Goal: Task Accomplishment & Management: Use online tool/utility

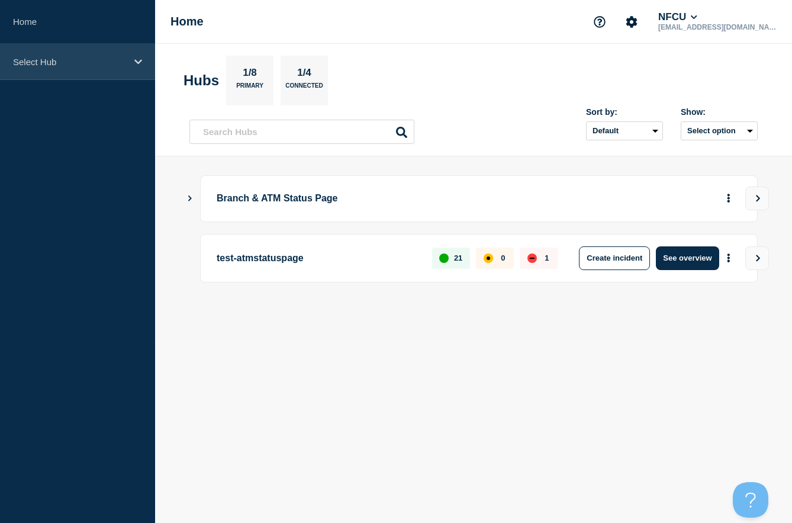
click at [133, 57] on div "Select Hub" at bounding box center [77, 62] width 155 height 36
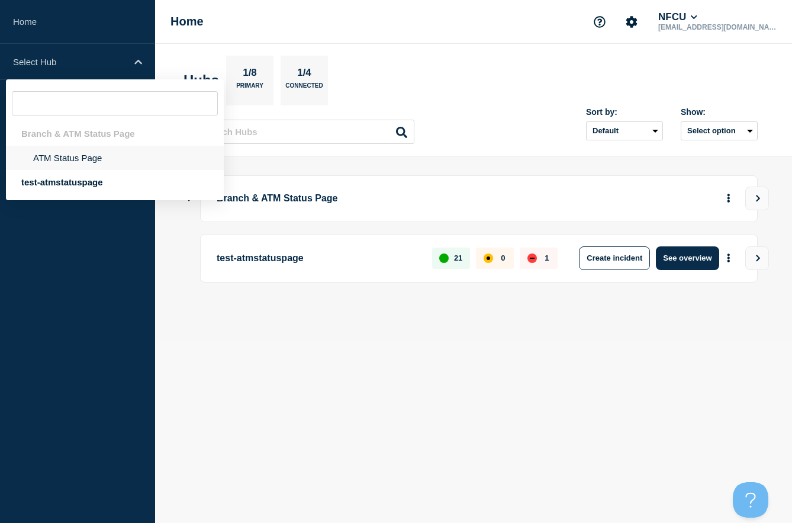
click at [92, 158] on li "ATM Status Page" at bounding box center [115, 158] width 218 height 24
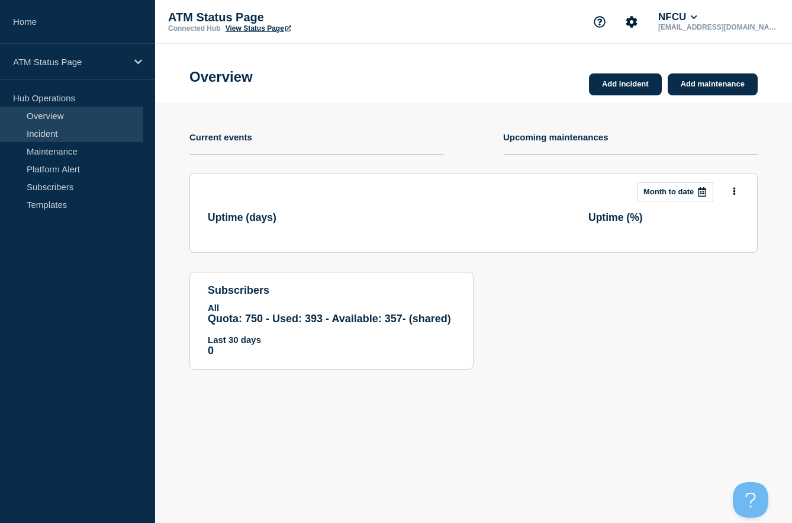
click at [47, 133] on link "Incident" at bounding box center [71, 133] width 143 height 18
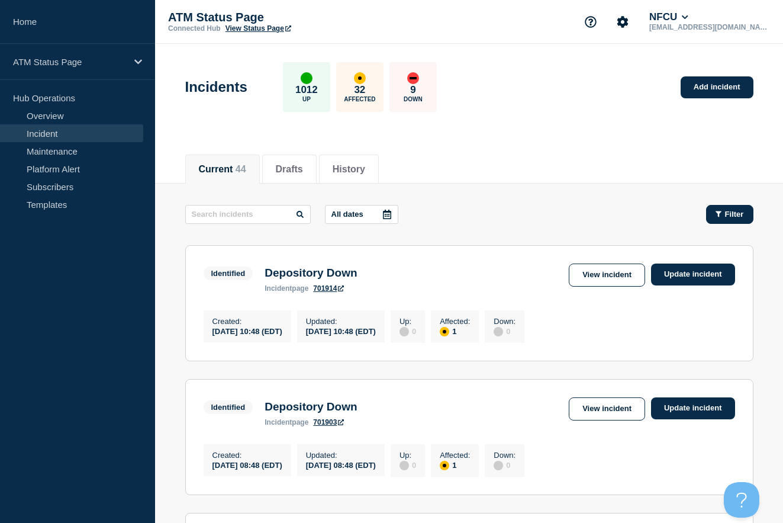
click at [720, 211] on icon "button" at bounding box center [719, 214] width 6 height 8
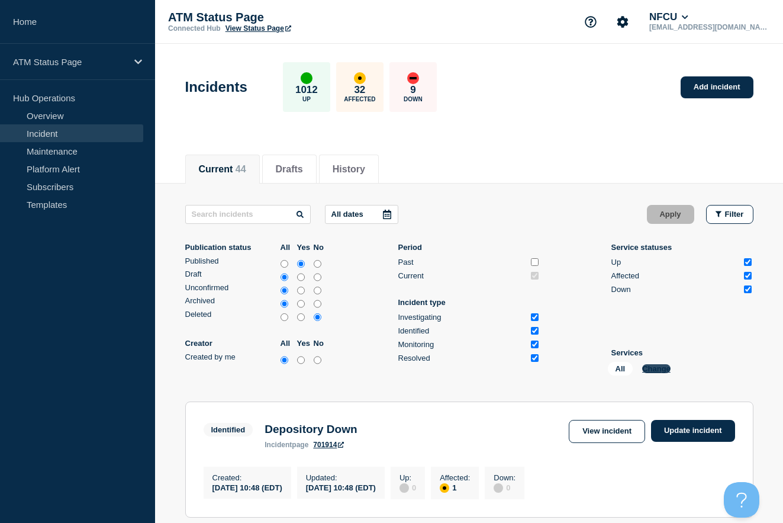
click at [661, 369] on button "Change" at bounding box center [656, 368] width 28 height 9
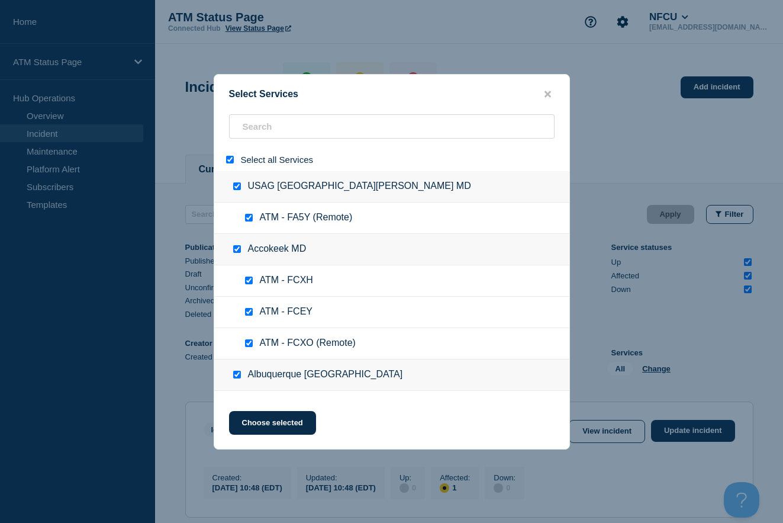
click at [231, 157] on input "select all" at bounding box center [230, 160] width 8 height 8
checkbox input "false"
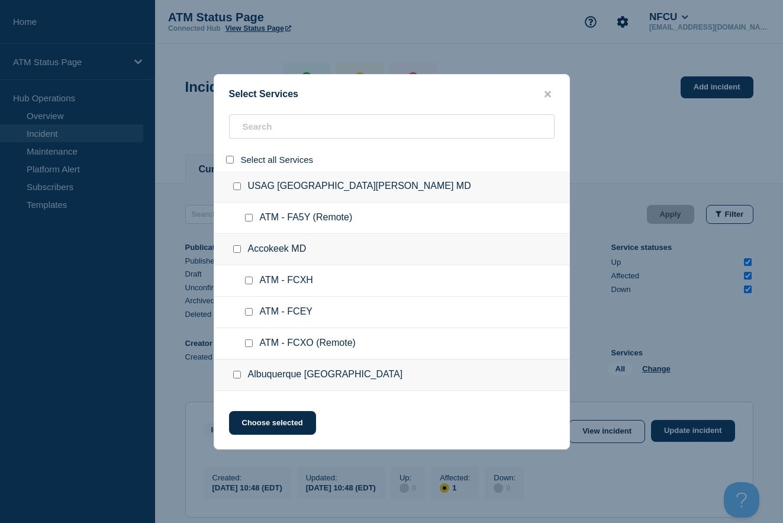
checkbox input "false"
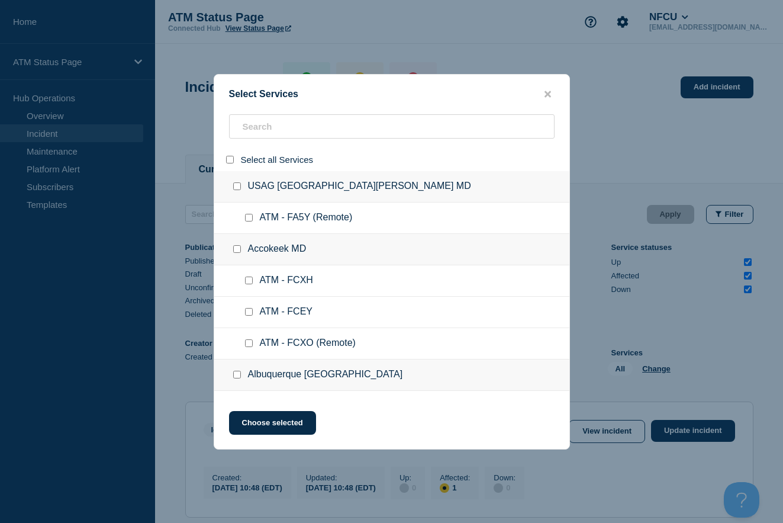
checkbox input "false"
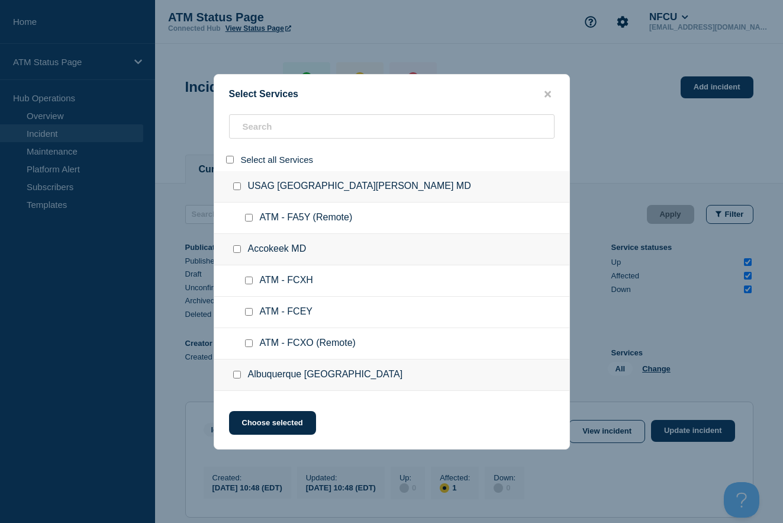
checkbox input "false"
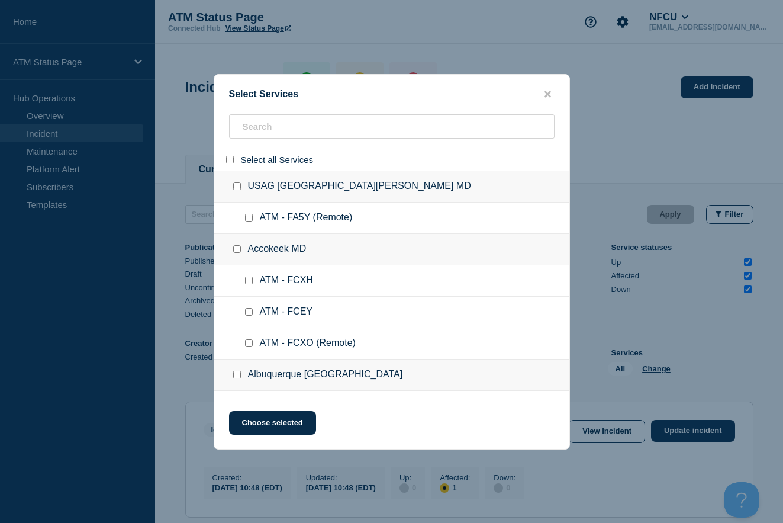
checkbox input "false"
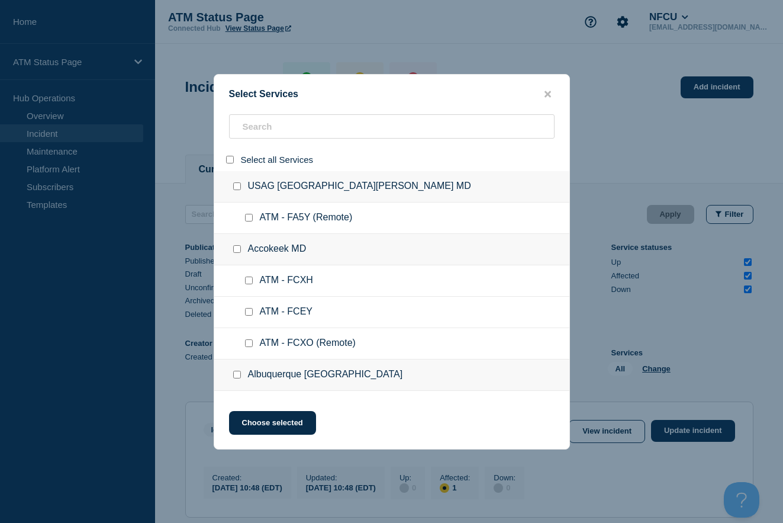
checkbox input "false"
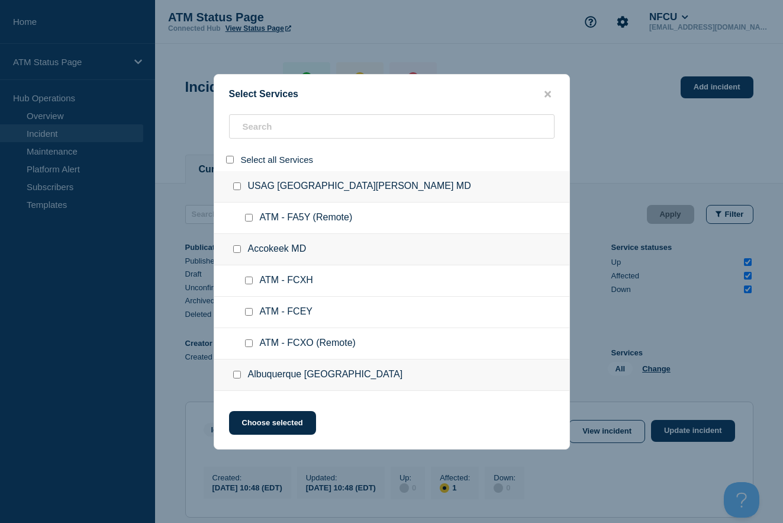
checkbox input "false"
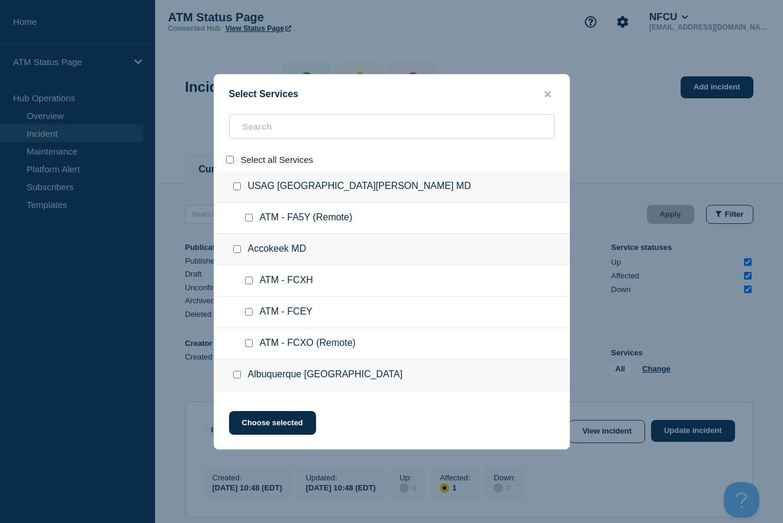
checkbox input "false"
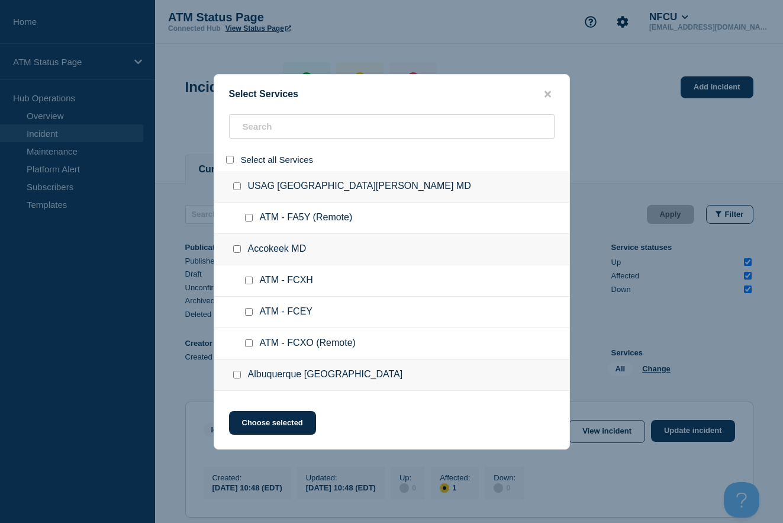
checkbox input "false"
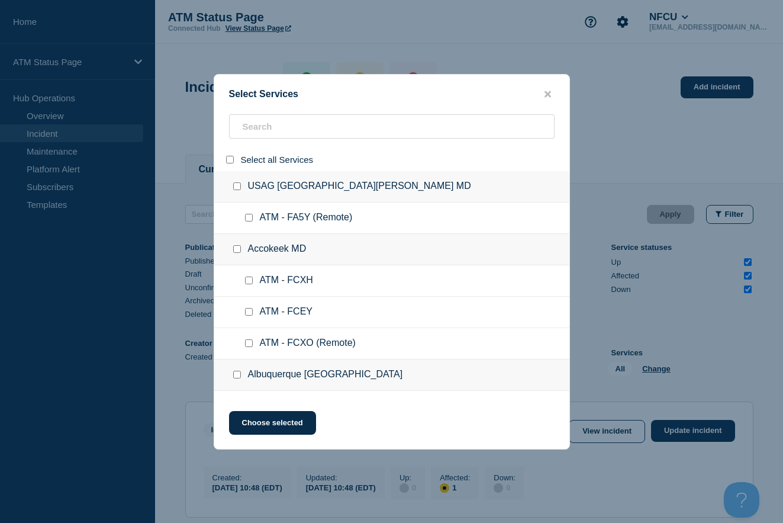
checkbox input "false"
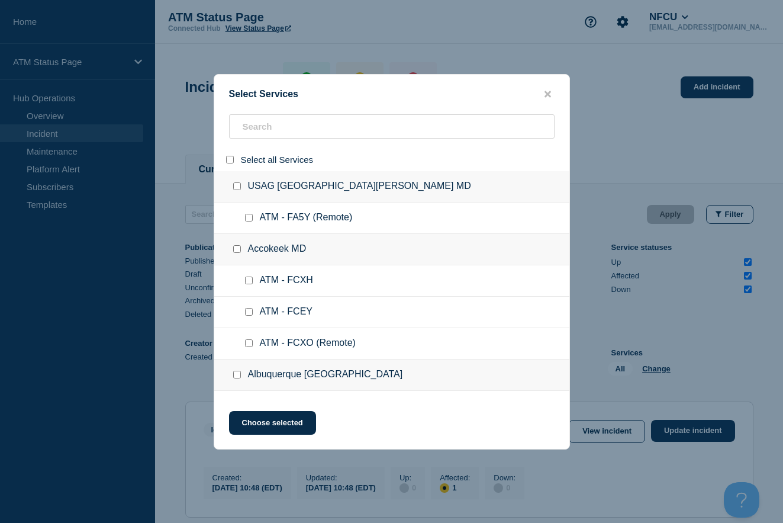
checkbox input "false"
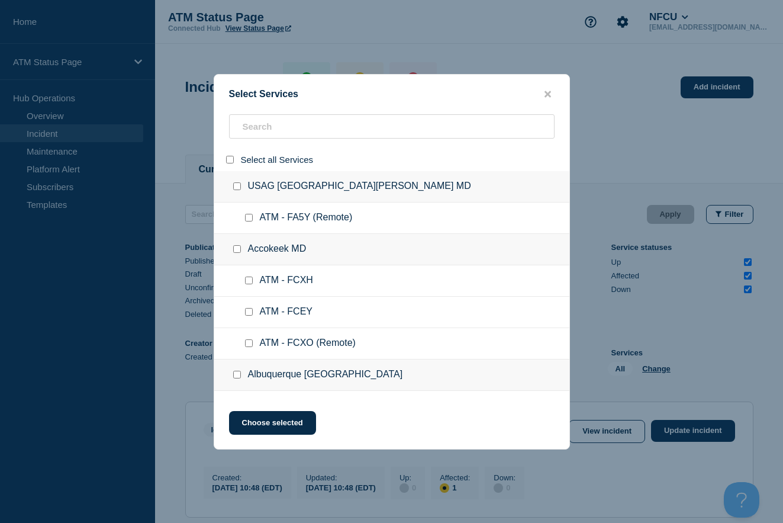
checkbox input "false"
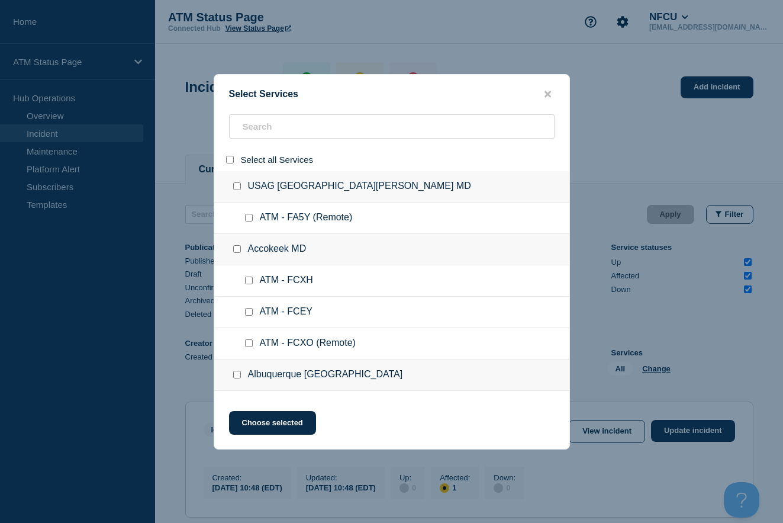
checkbox input "false"
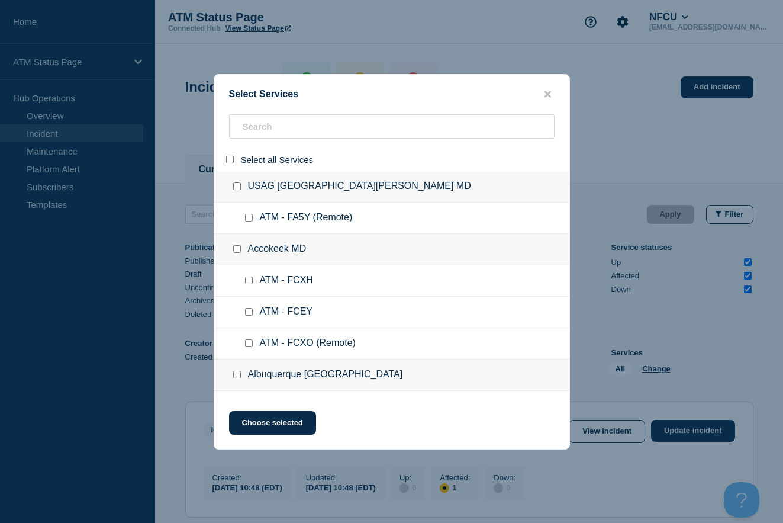
checkbox input "false"
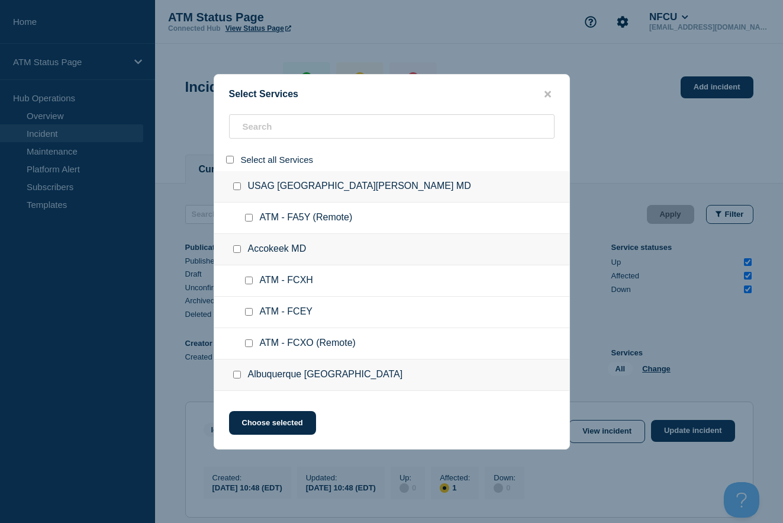
checkbox input "false"
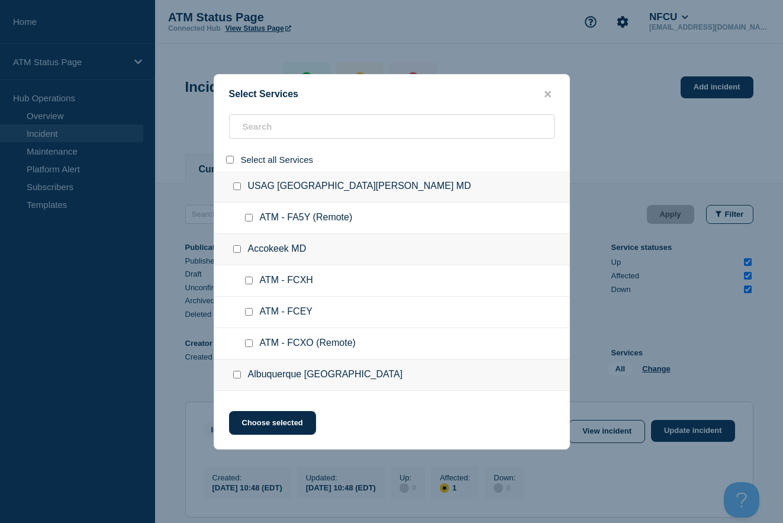
checkbox input "false"
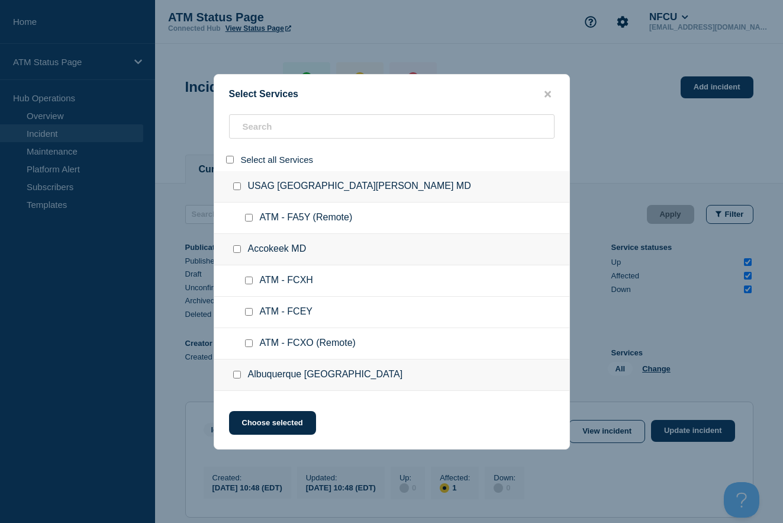
checkbox input "false"
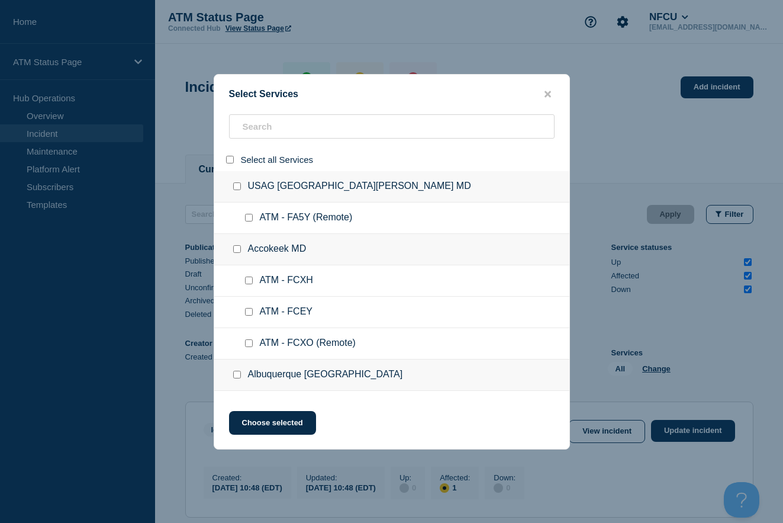
checkbox input "false"
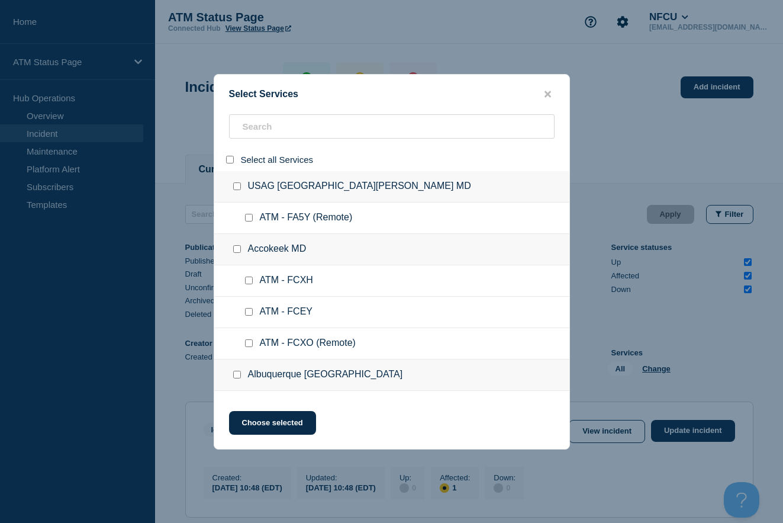
checkbox input "false"
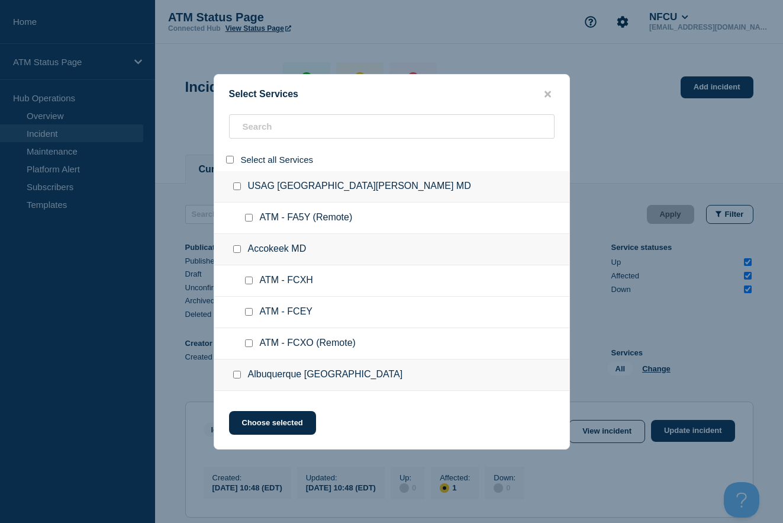
checkbox input "false"
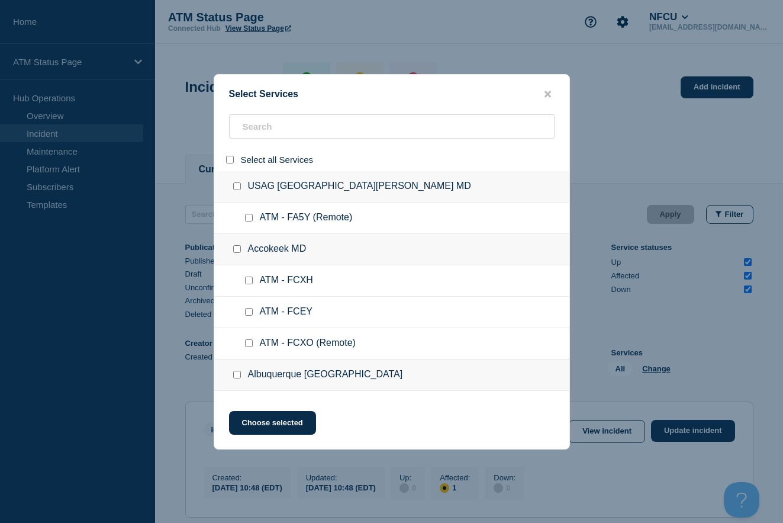
checkbox input "false"
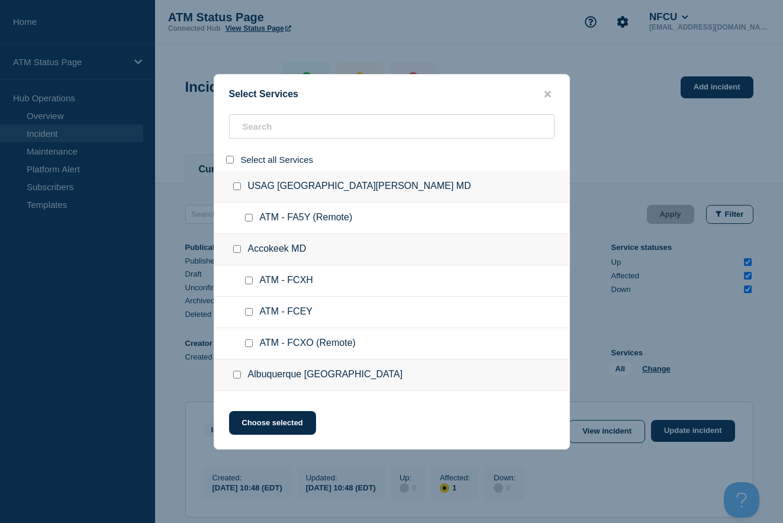
checkbox input "false"
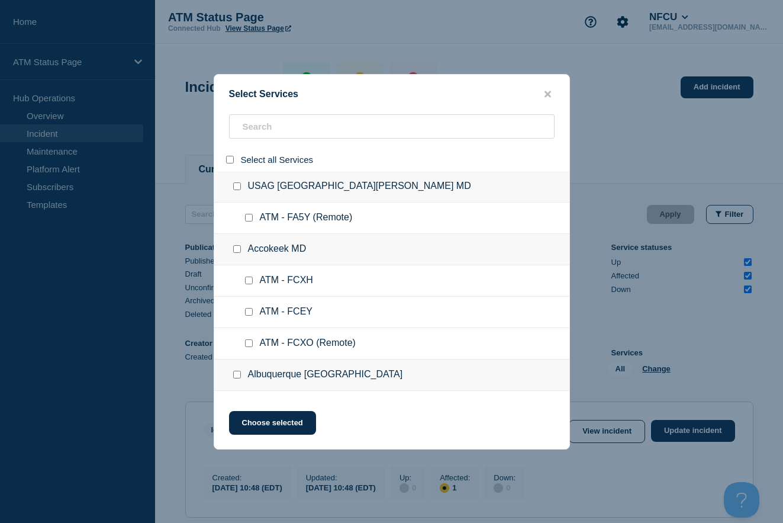
checkbox input "false"
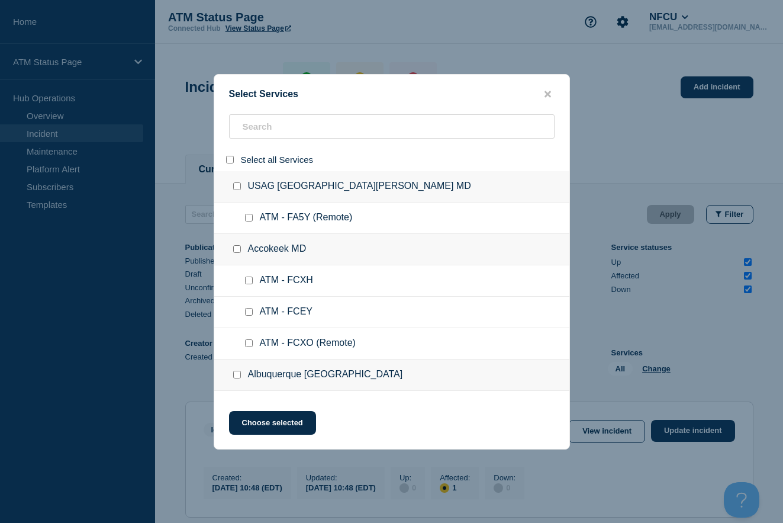
checkbox input "false"
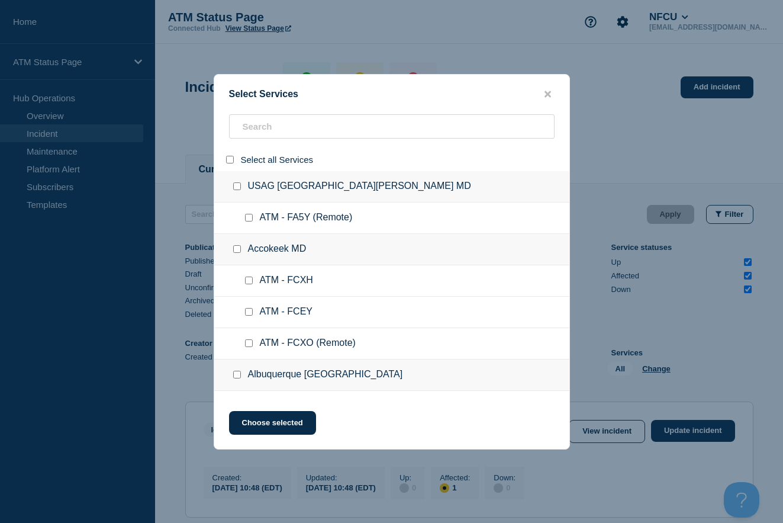
checkbox input "false"
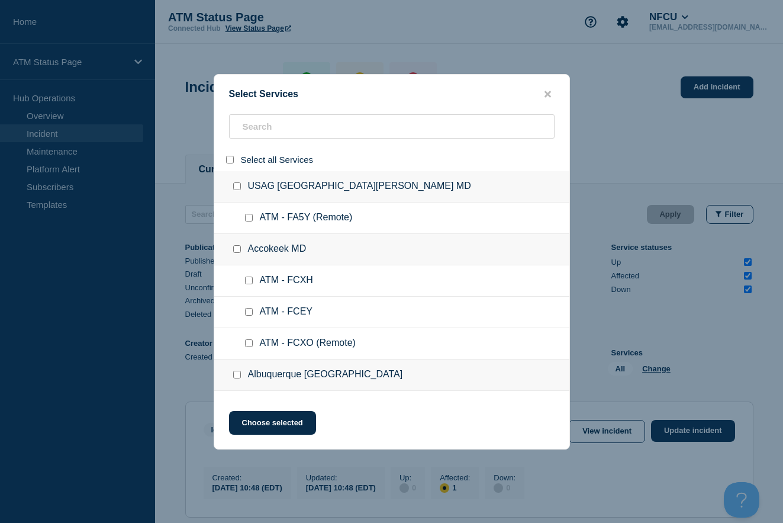
checkbox input "false"
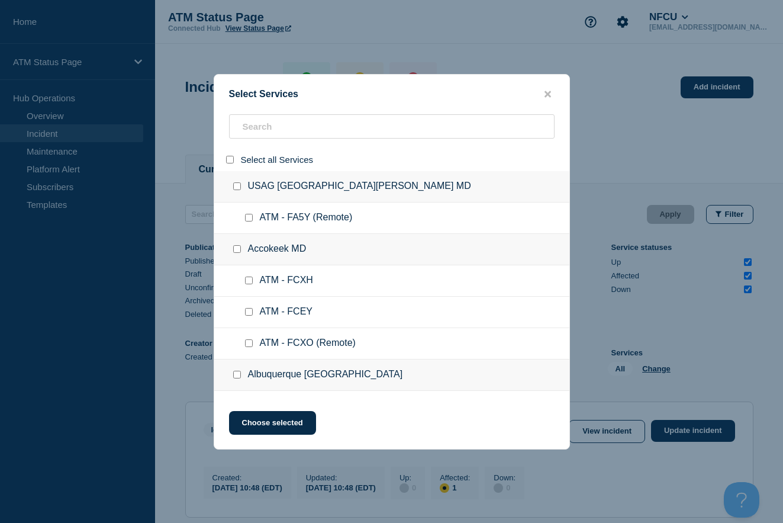
checkbox input "false"
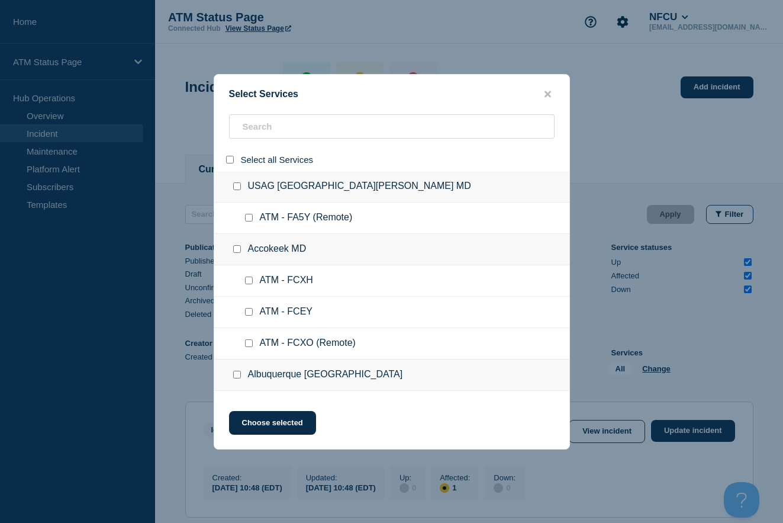
checkbox input "false"
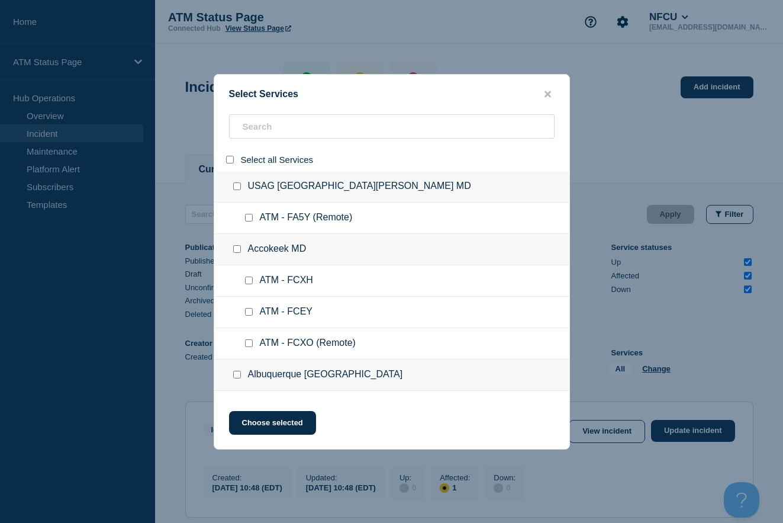
checkbox input "false"
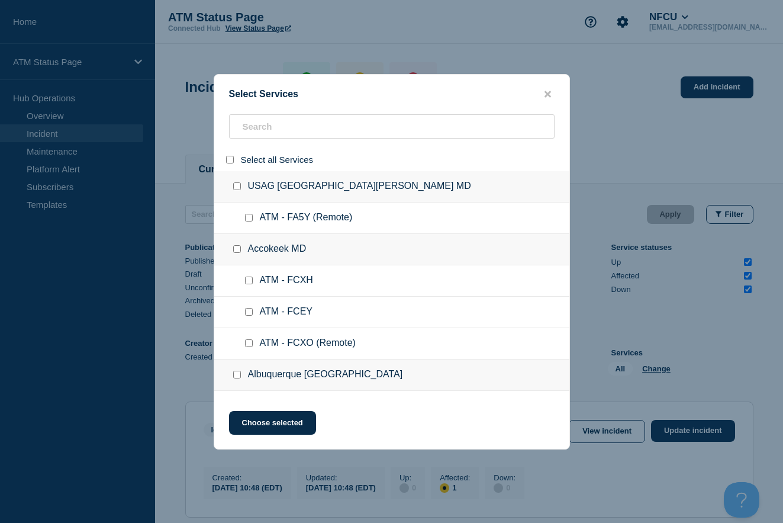
checkbox input "false"
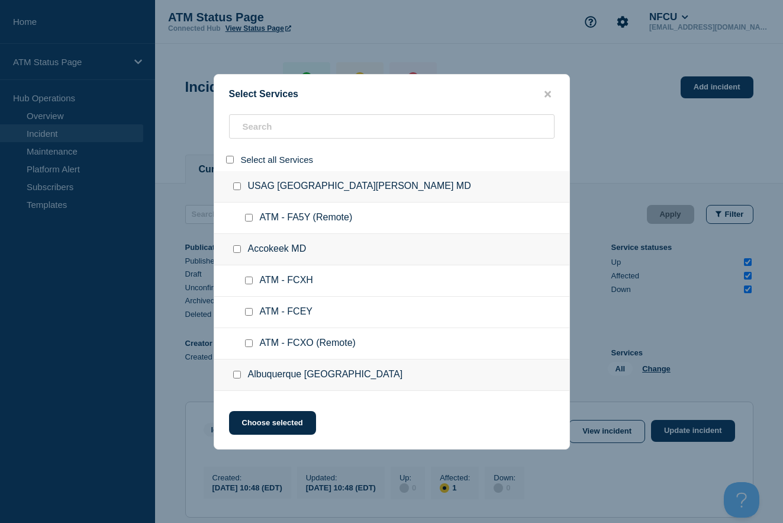
checkbox input "false"
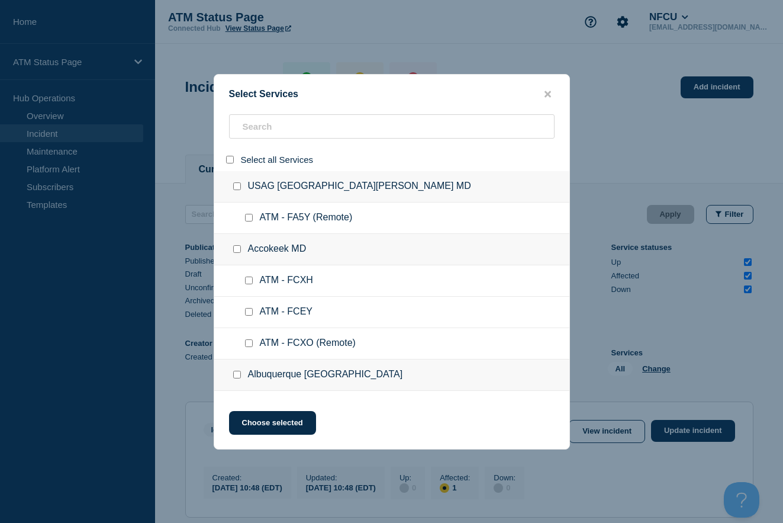
checkbox input "false"
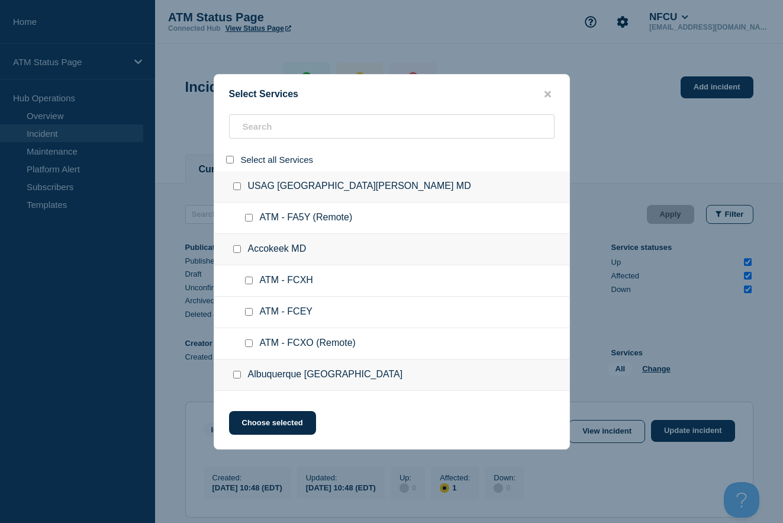
checkbox input "false"
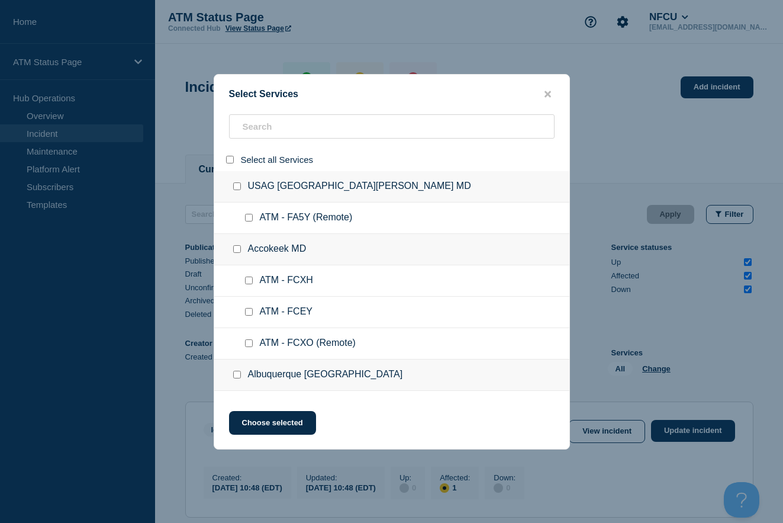
checkbox input "false"
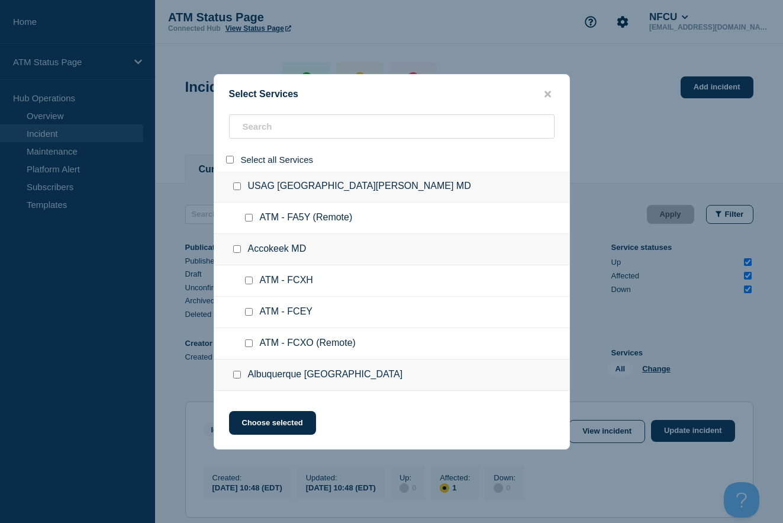
checkbox input "false"
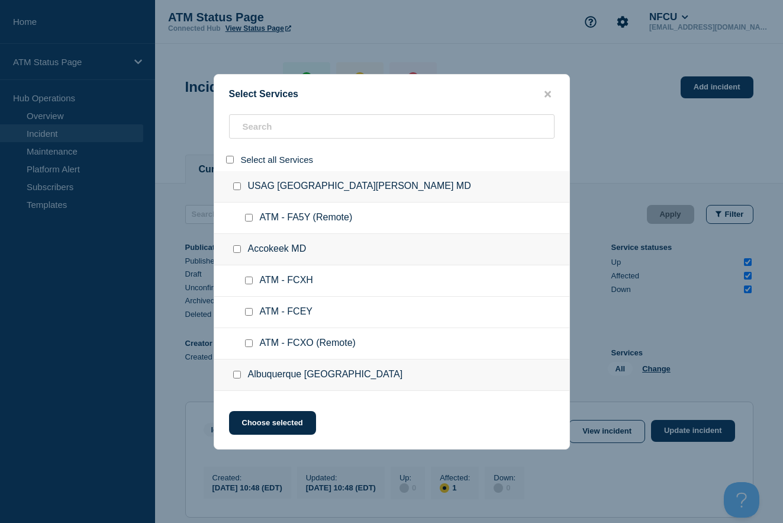
checkbox input "false"
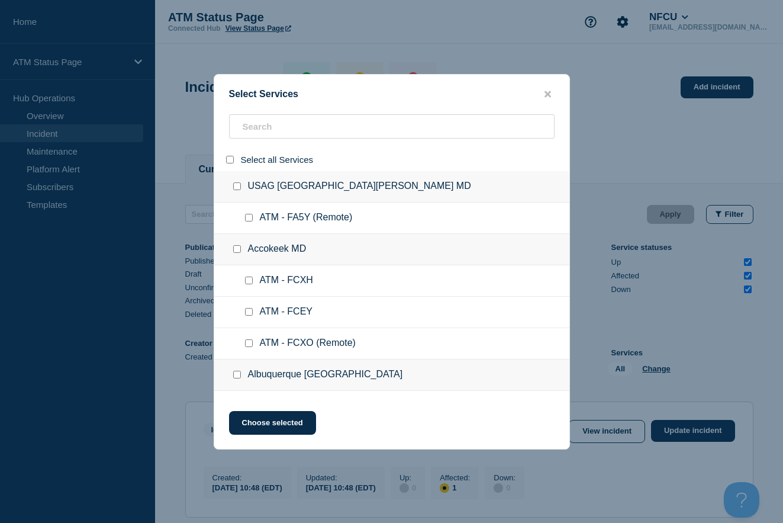
checkbox input "false"
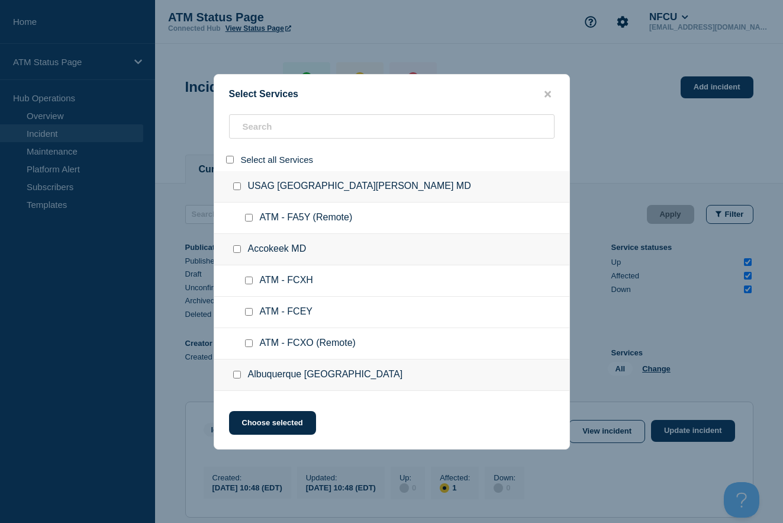
checkbox input "false"
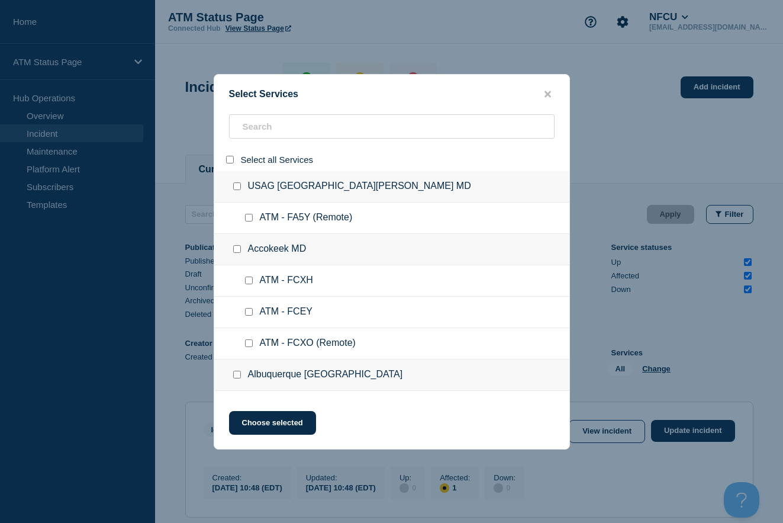
checkbox input "false"
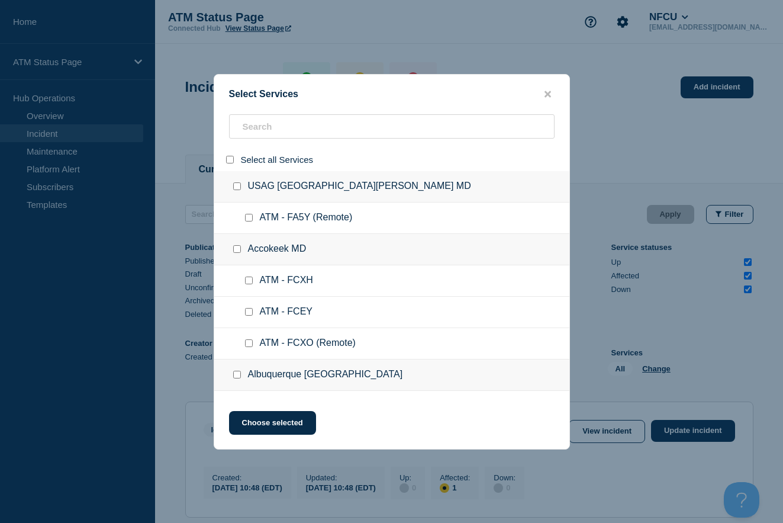
checkbox input "false"
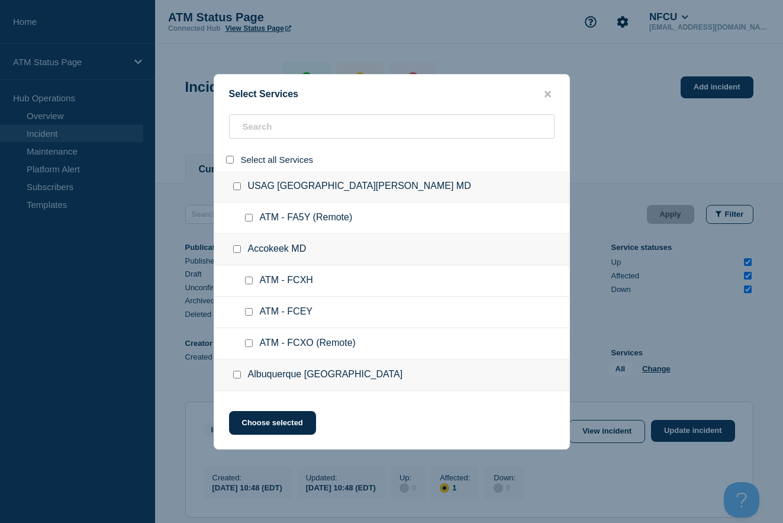
checkbox input "false"
click at [249, 130] on input "search" at bounding box center [392, 126] width 326 height 24
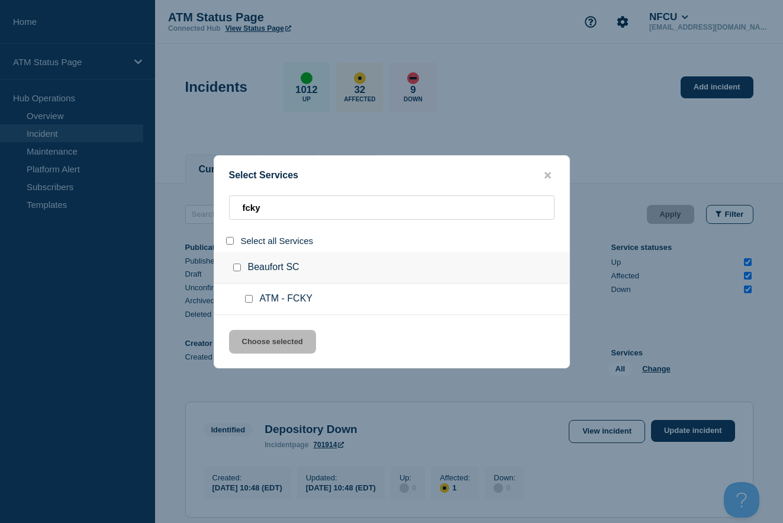
click at [230, 239] on input "select all" at bounding box center [230, 241] width 8 height 8
click at [262, 342] on button "Choose selected" at bounding box center [272, 342] width 87 height 24
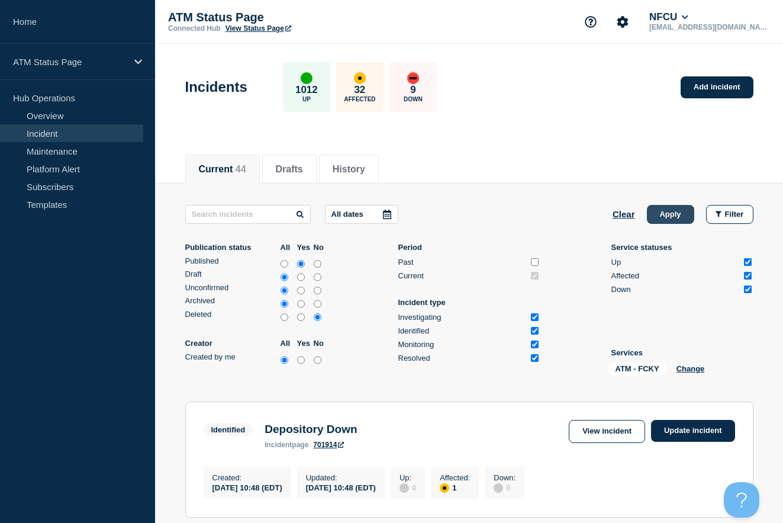
click at [663, 210] on button "Apply" at bounding box center [670, 214] width 47 height 19
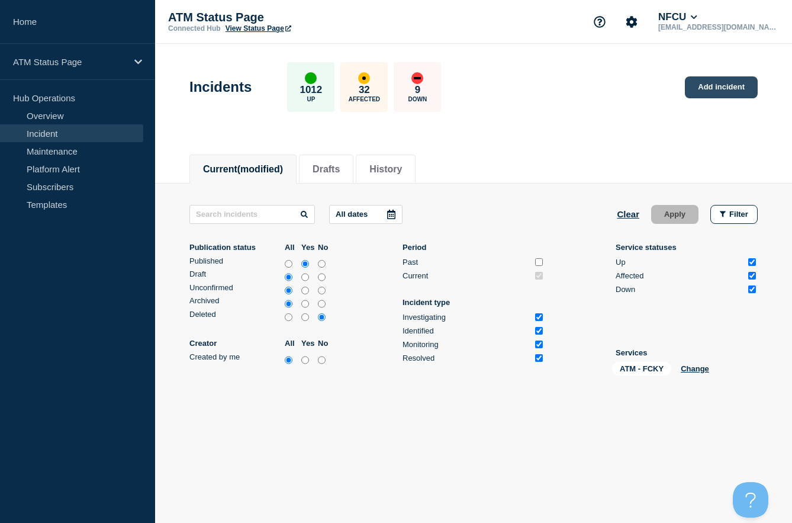
click at [720, 83] on link "Add incident" at bounding box center [721, 87] width 73 height 22
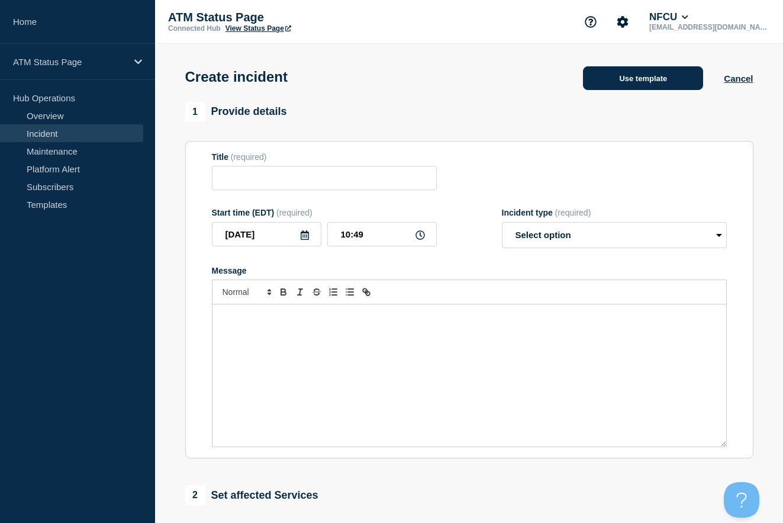
click at [624, 82] on button "Use template" at bounding box center [643, 78] width 120 height 24
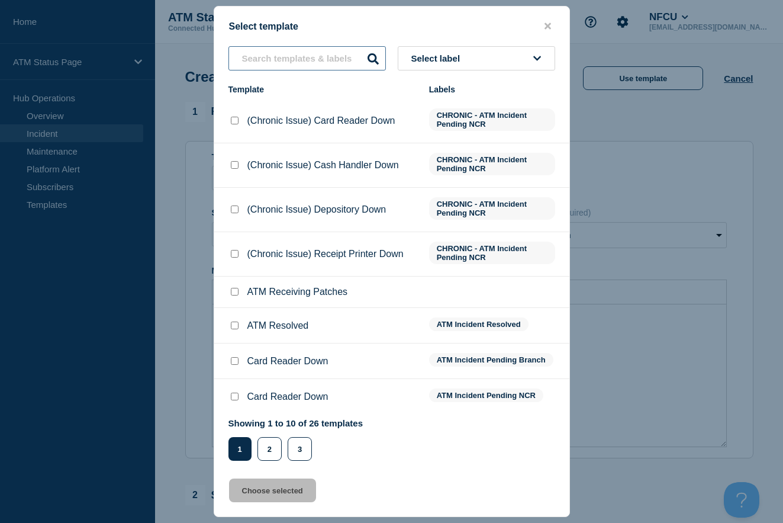
click at [306, 56] on input "text" at bounding box center [306, 58] width 157 height 24
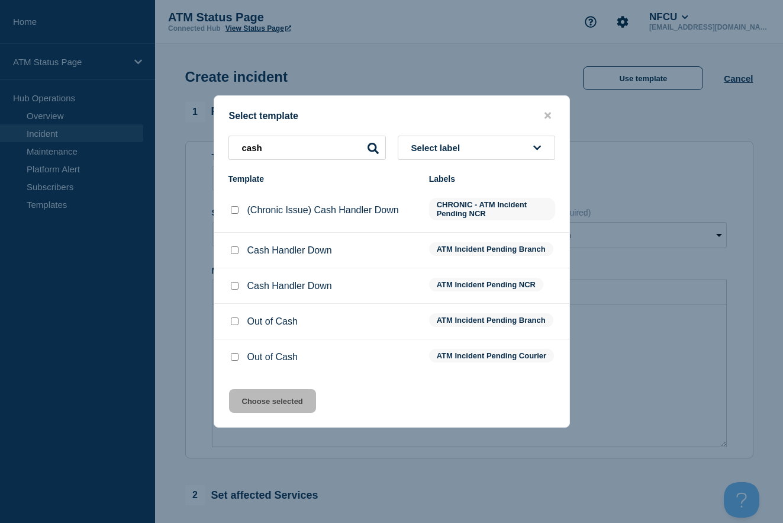
click at [234, 282] on input "Cash Handler Down checkbox" at bounding box center [235, 286] width 8 height 8
click at [262, 408] on button "Choose selected" at bounding box center [272, 401] width 87 height 24
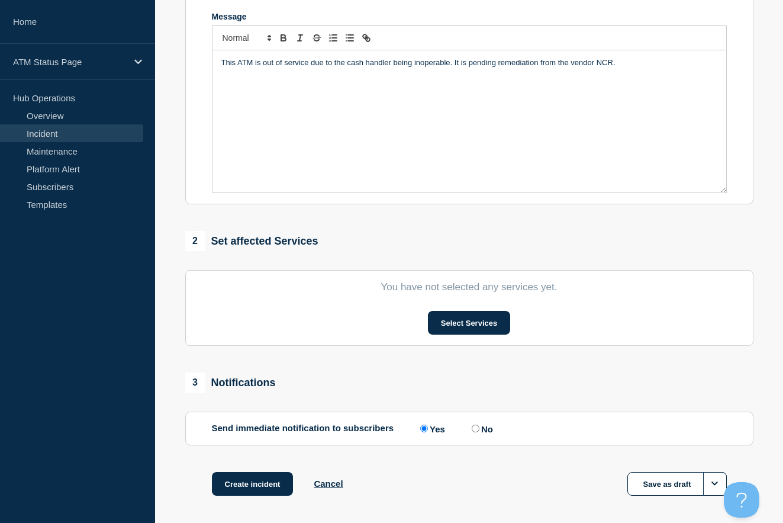
scroll to position [296, 0]
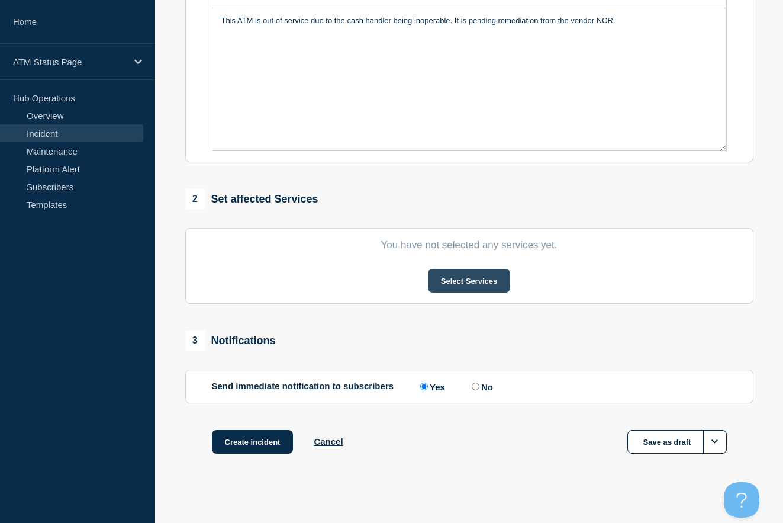
click at [452, 276] on button "Select Services" at bounding box center [469, 281] width 82 height 24
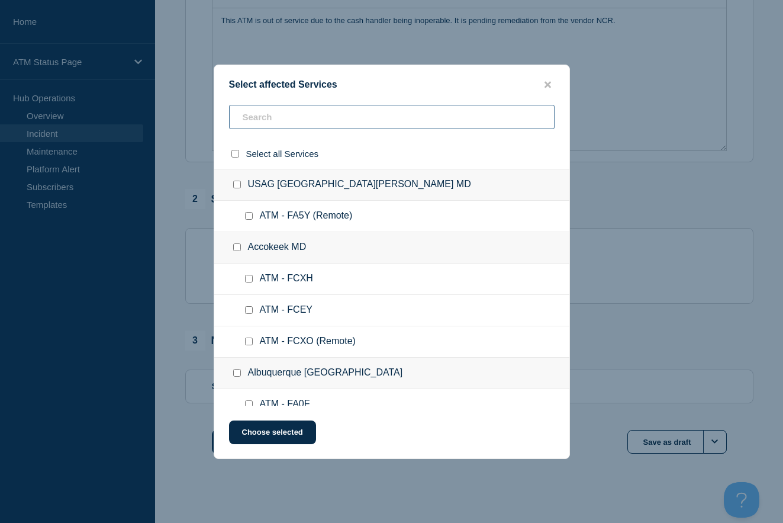
click at [272, 122] on input "text" at bounding box center [392, 117] width 326 height 24
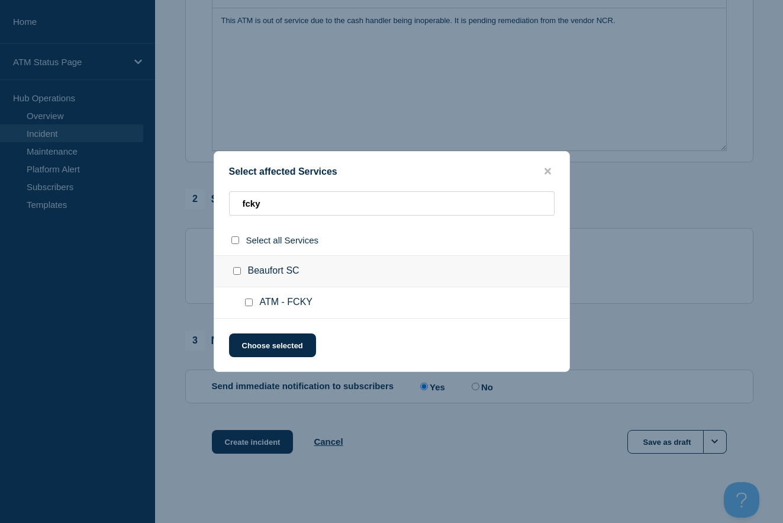
click at [249, 305] on input "ATM - FCKY checkbox" at bounding box center [249, 302] width 8 height 8
click at [259, 343] on button "Choose selected" at bounding box center [272, 345] width 87 height 24
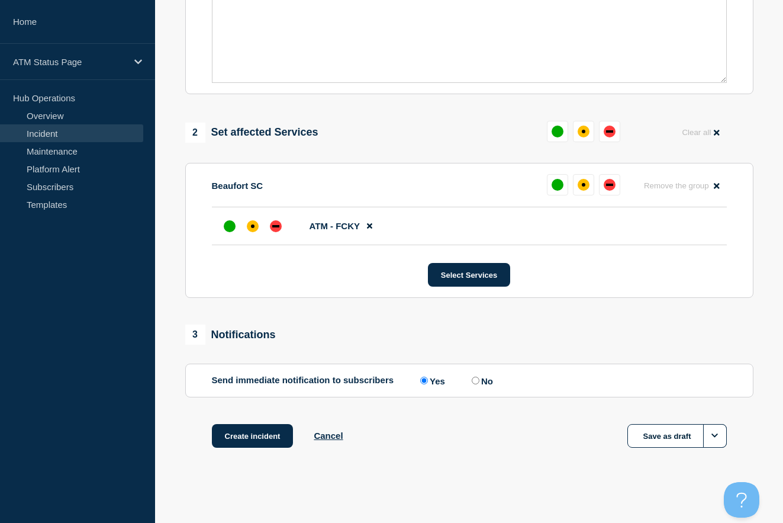
scroll to position [369, 0]
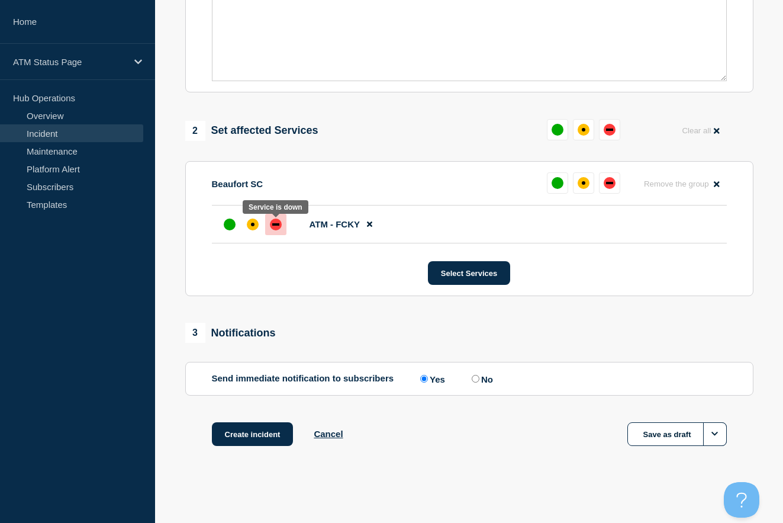
click at [272, 225] on div "down" at bounding box center [276, 224] width 12 height 12
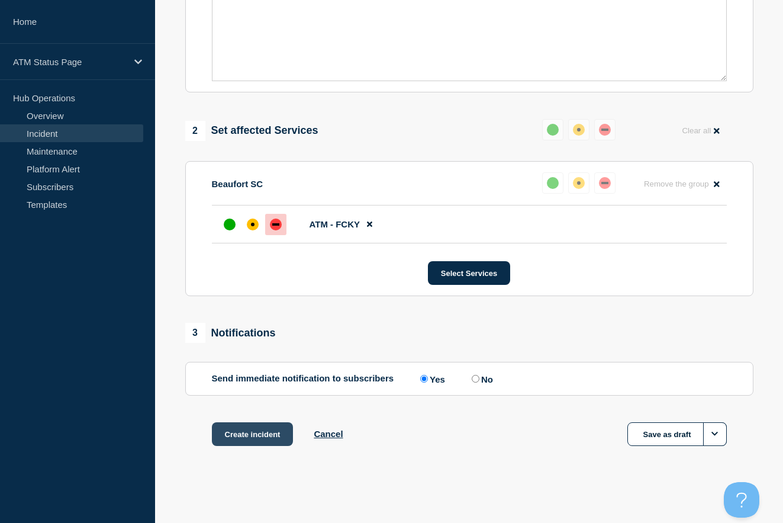
click at [249, 433] on button "Create incident" at bounding box center [253, 434] width 82 height 24
